Goal: Transaction & Acquisition: Purchase product/service

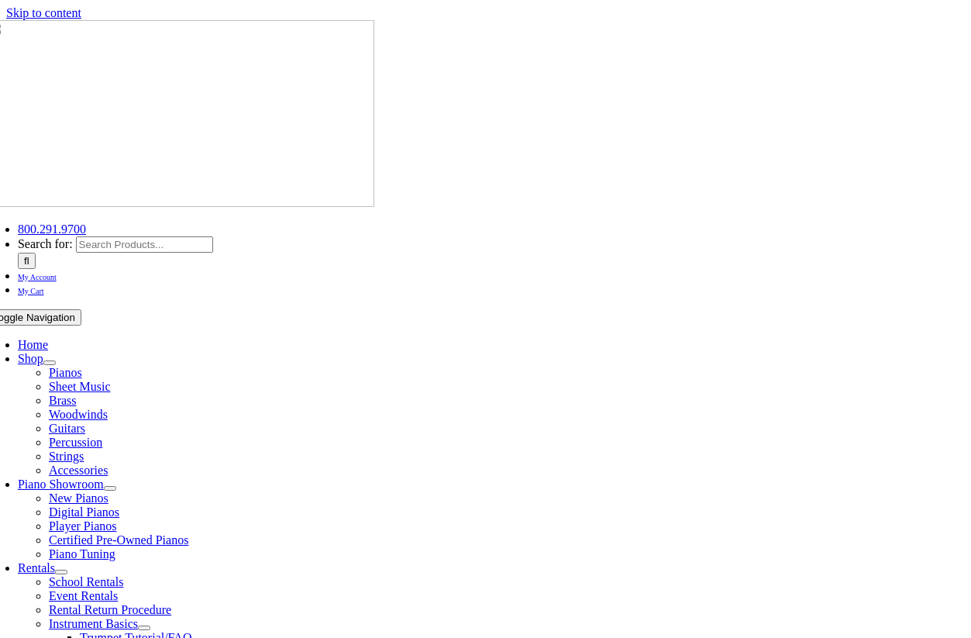
click at [213, 236] on input "Search for:" at bounding box center [144, 244] width 137 height 16
paste input "Breeze Easy Drum Method Book 1"
type input "Breeze Easy Drum Method Book 1"
click at [36, 253] on input "" at bounding box center [27, 261] width 18 height 16
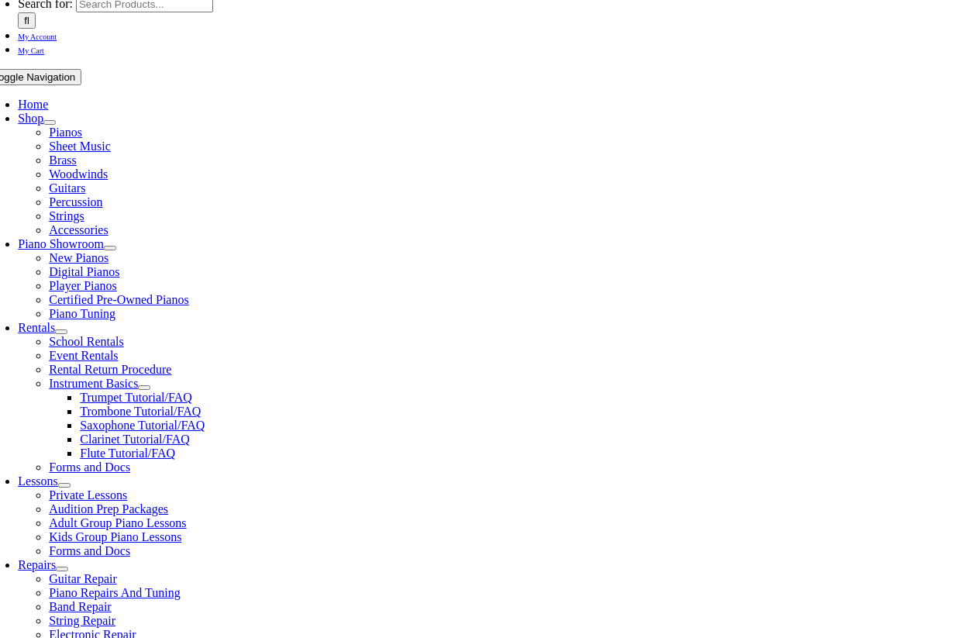
scroll to position [258, 0]
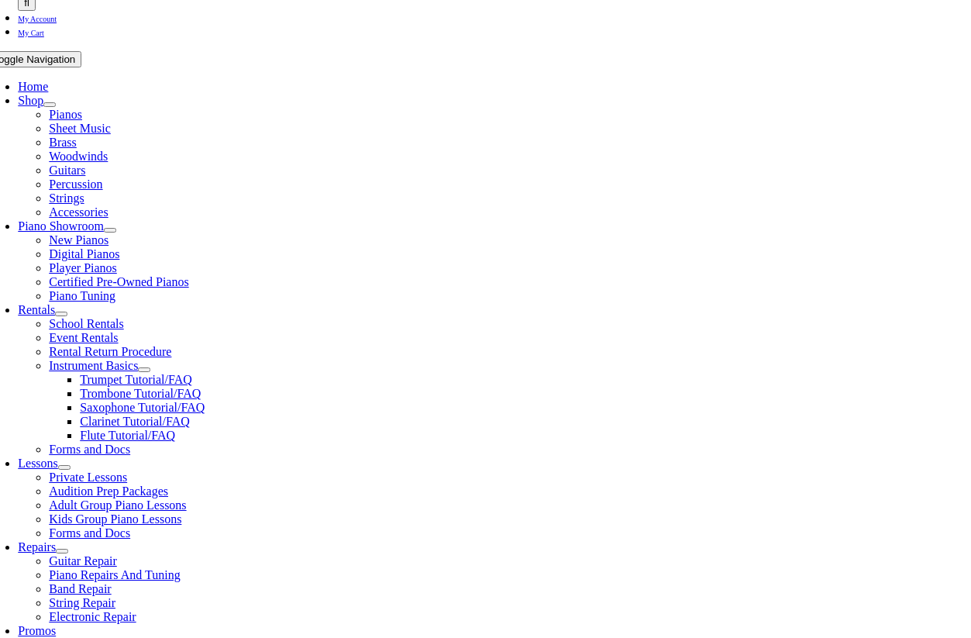
select select "PA"
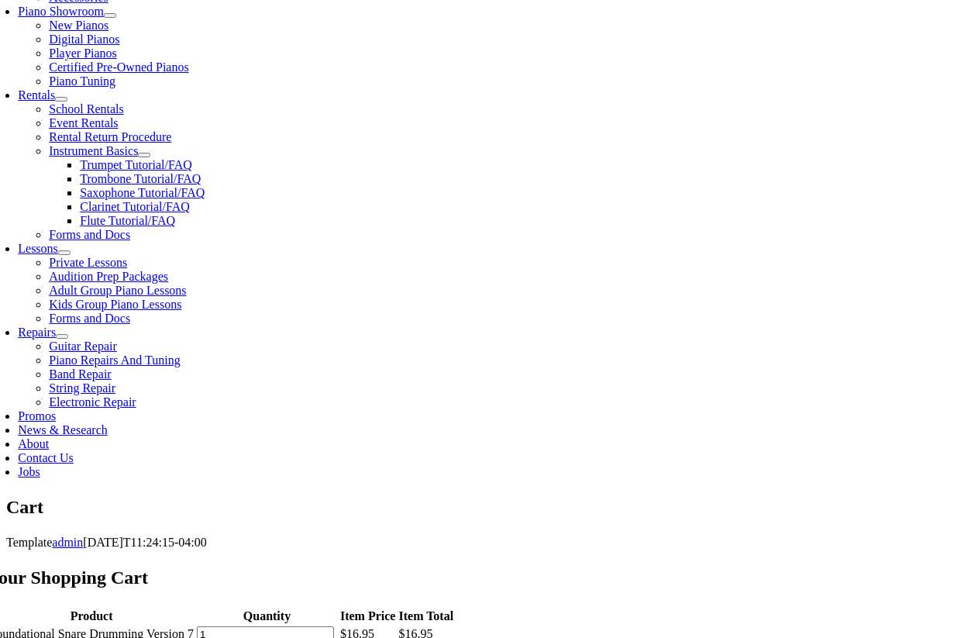
scroll to position [478, 0]
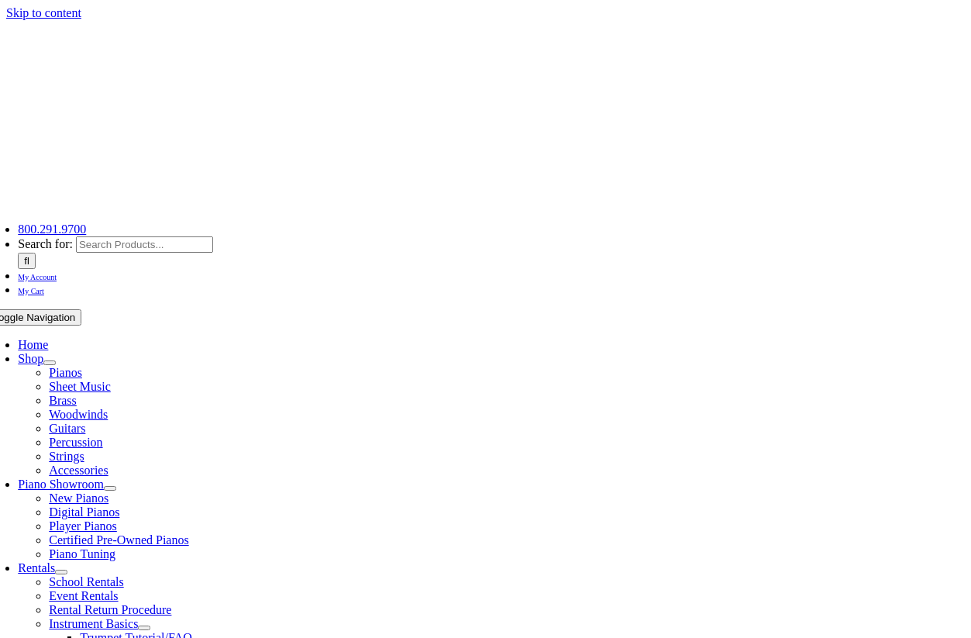
type input "[EMAIL_ADDRESS][DOMAIN_NAME]"
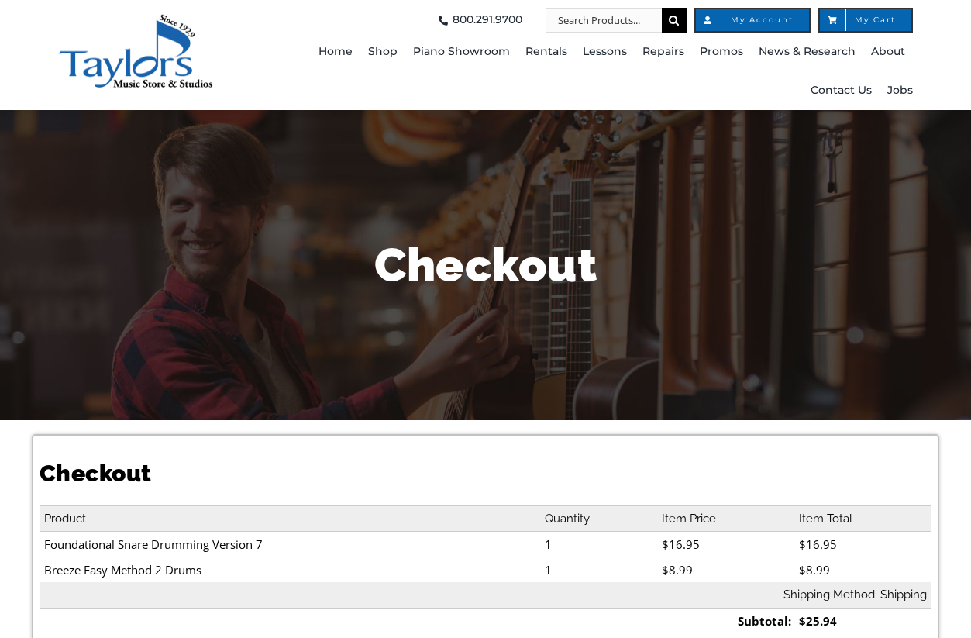
select select
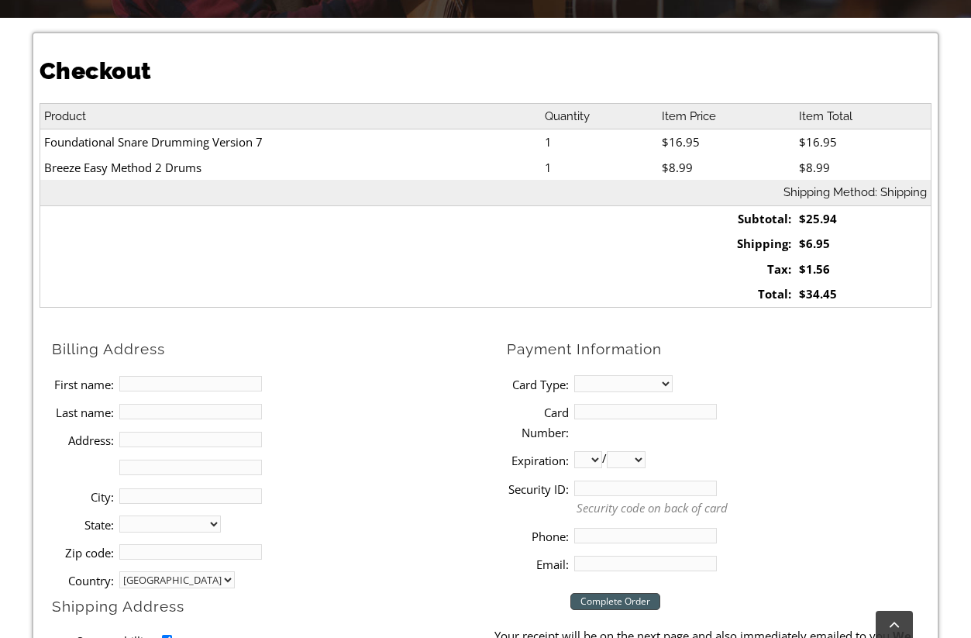
scroll to position [454, 0]
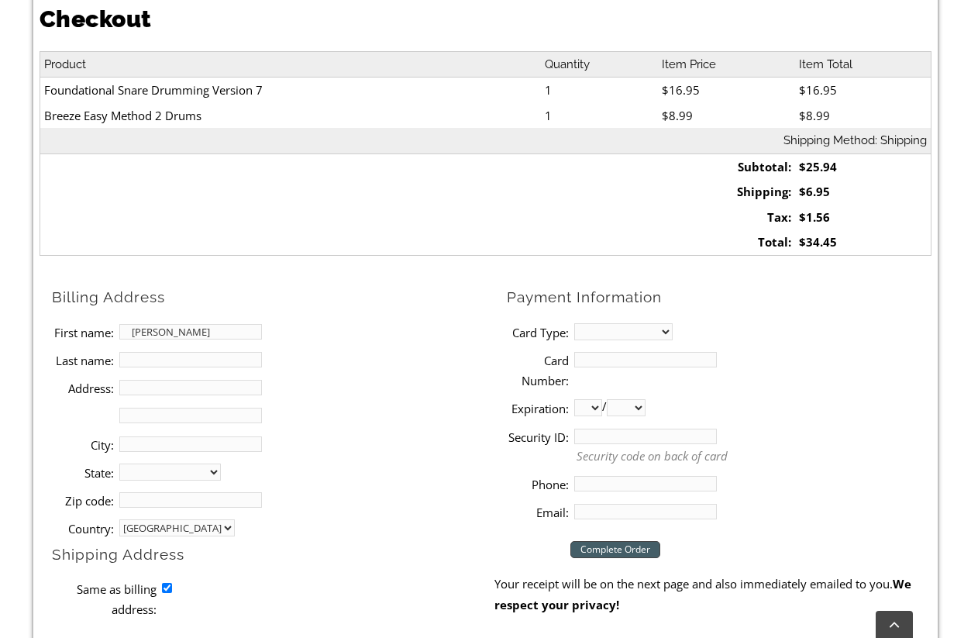
type input "[PERSON_NAME]"
type input "Tower"
type input "[STREET_ADDRESS]"
type input "m"
type input "Media"
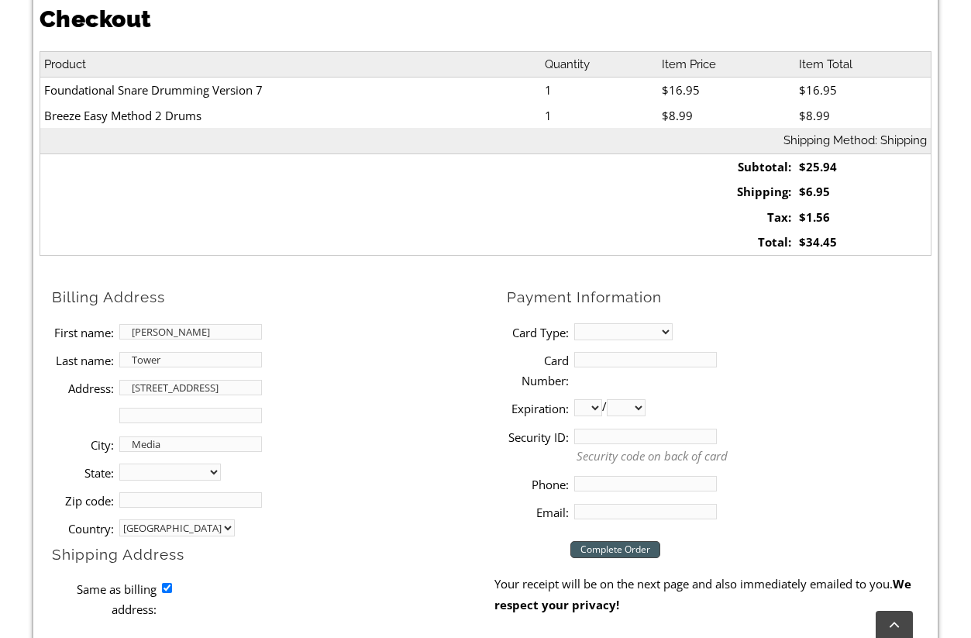
select select "PA"
type input "19063"
select select "mastercard"
click at [598, 358] on input "Card Number:" at bounding box center [645, 360] width 143 height 16
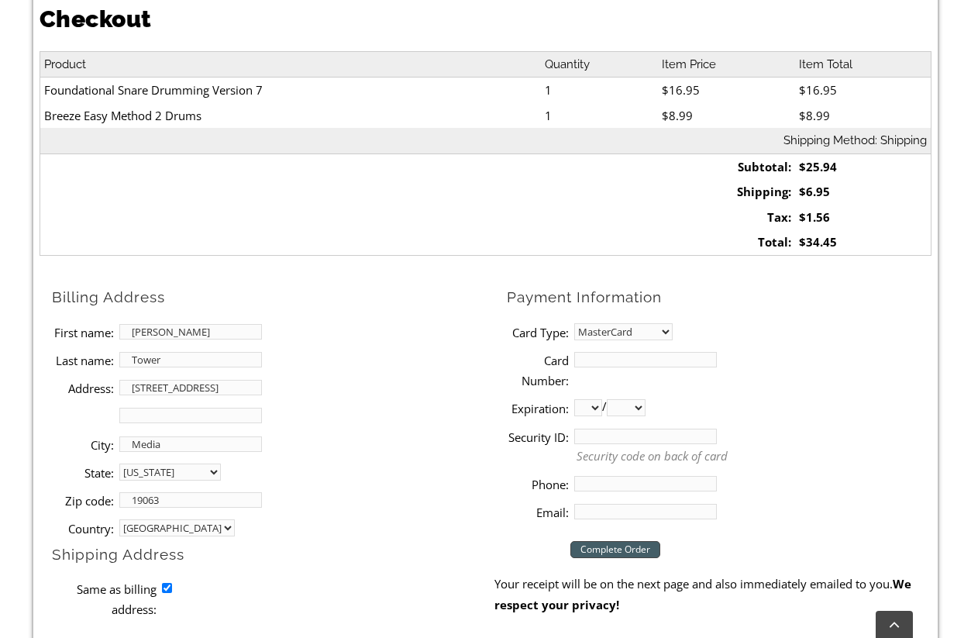
type input "[CREDIT_CARD_NUMBER]"
select select "09"
select select "2028"
type input "528"
click at [598, 481] on input "Phone:" at bounding box center [645, 484] width 143 height 16
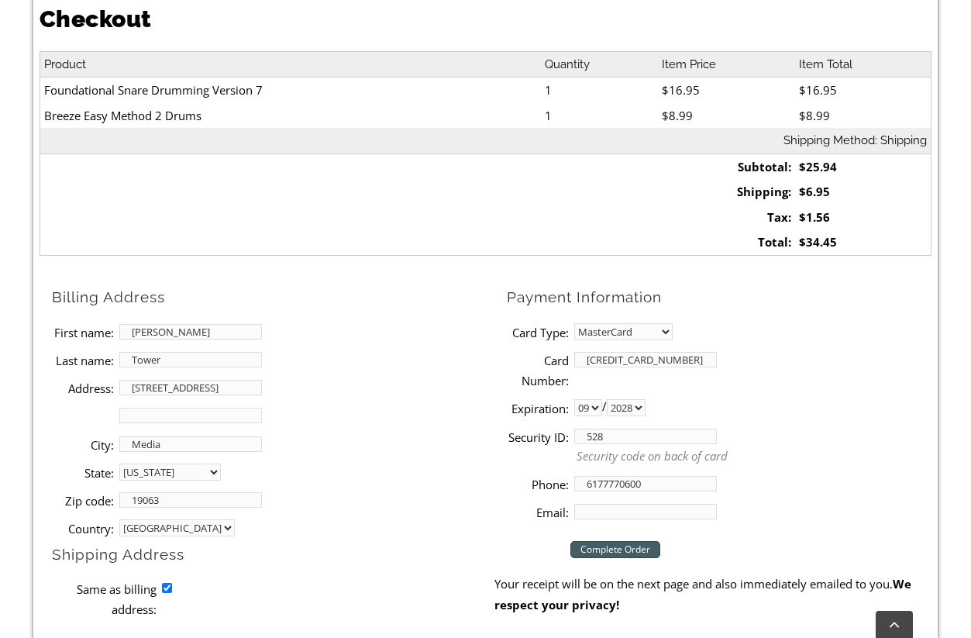
type input "6177770600"
type input "[EMAIL_ADDRESS][DOMAIN_NAME]"
click at [621, 548] on input "Complete Order" at bounding box center [616, 549] width 90 height 17
